Goal: Browse casually

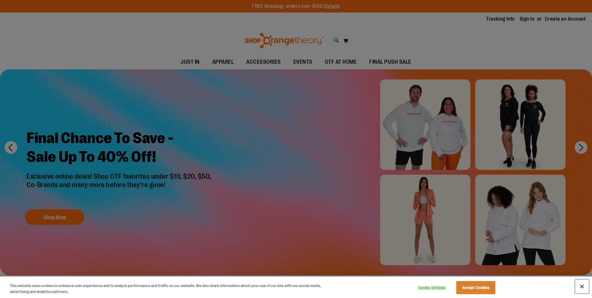
click at [583, 286] on button "Close" at bounding box center [582, 286] width 14 height 14
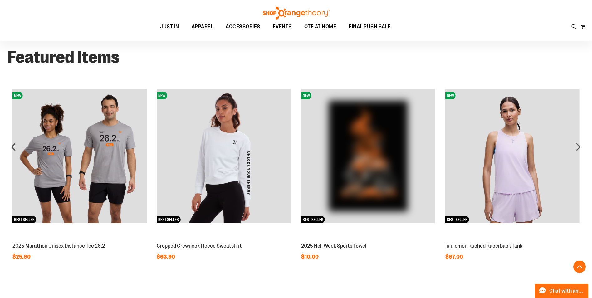
scroll to position [499, 0]
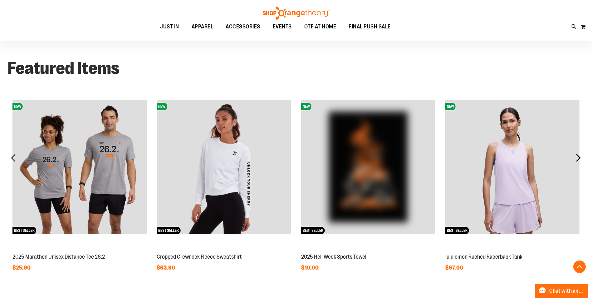
click at [577, 159] on div "next" at bounding box center [578, 157] width 12 height 12
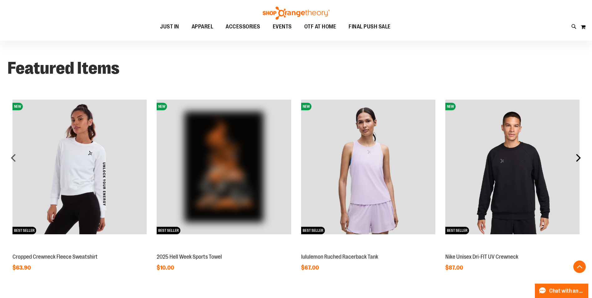
click at [577, 159] on div "next" at bounding box center [578, 157] width 12 height 12
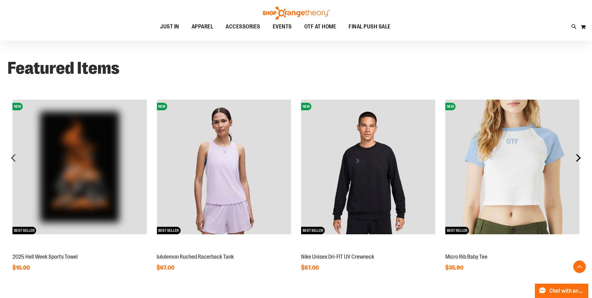
click at [577, 159] on div "next" at bounding box center [578, 157] width 12 height 12
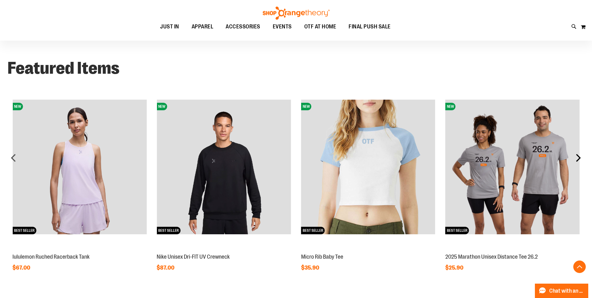
click at [577, 159] on div "next" at bounding box center [578, 157] width 12 height 12
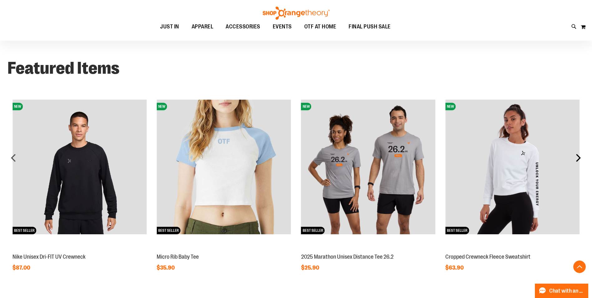
click at [577, 159] on div "next" at bounding box center [578, 157] width 12 height 12
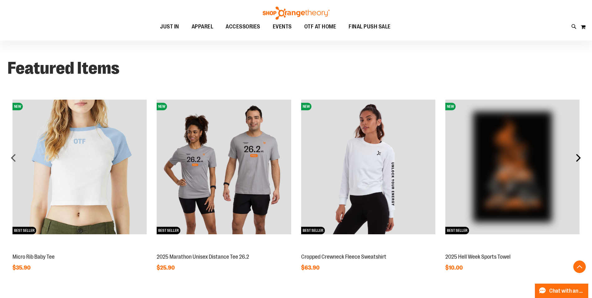
click at [576, 159] on div "next" at bounding box center [578, 157] width 12 height 12
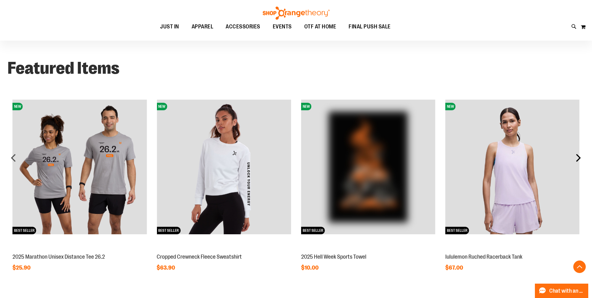
click at [576, 159] on div "next" at bounding box center [578, 157] width 12 height 12
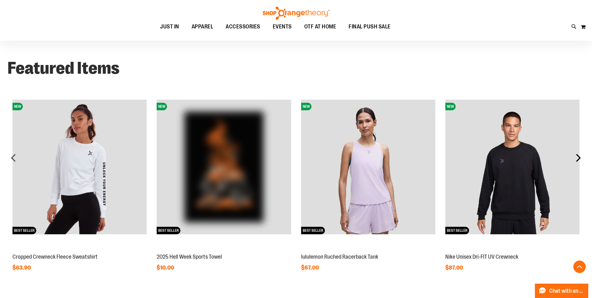
click at [576, 159] on div "next" at bounding box center [578, 157] width 12 height 12
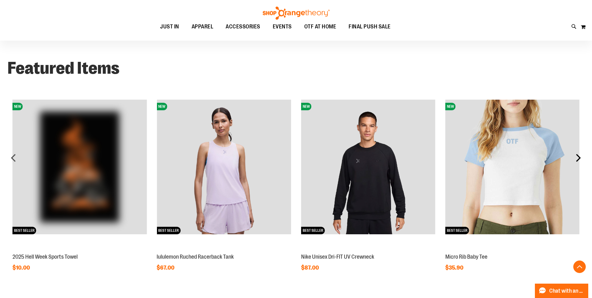
click at [576, 159] on div "next" at bounding box center [578, 157] width 12 height 12
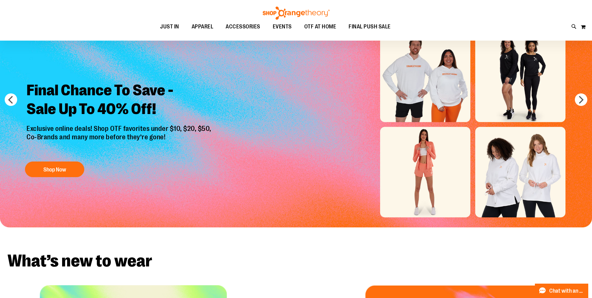
scroll to position [0, 0]
